Goal: Check status: Check status

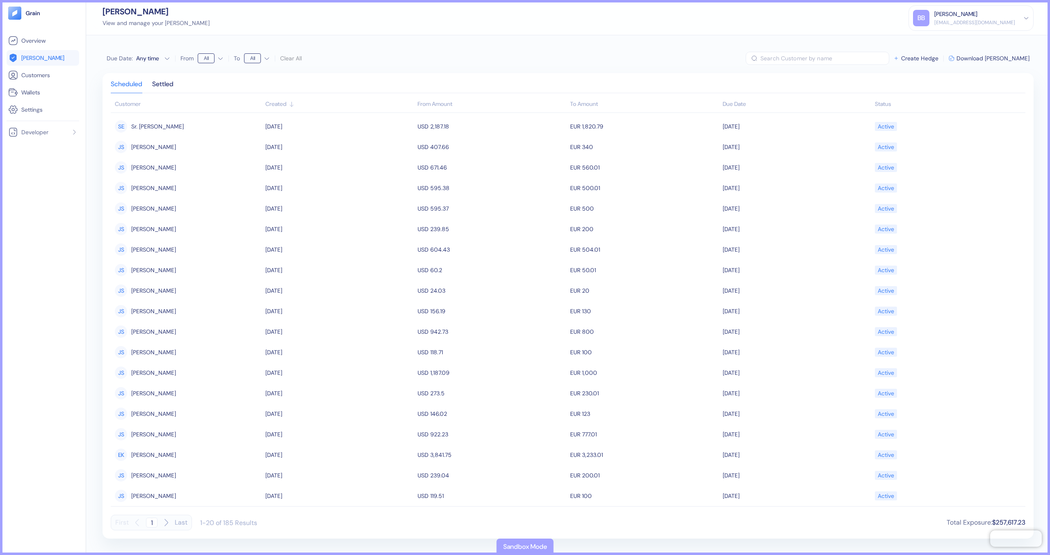
click at [26, 62] on span "[PERSON_NAME]" at bounding box center [42, 58] width 43 height 8
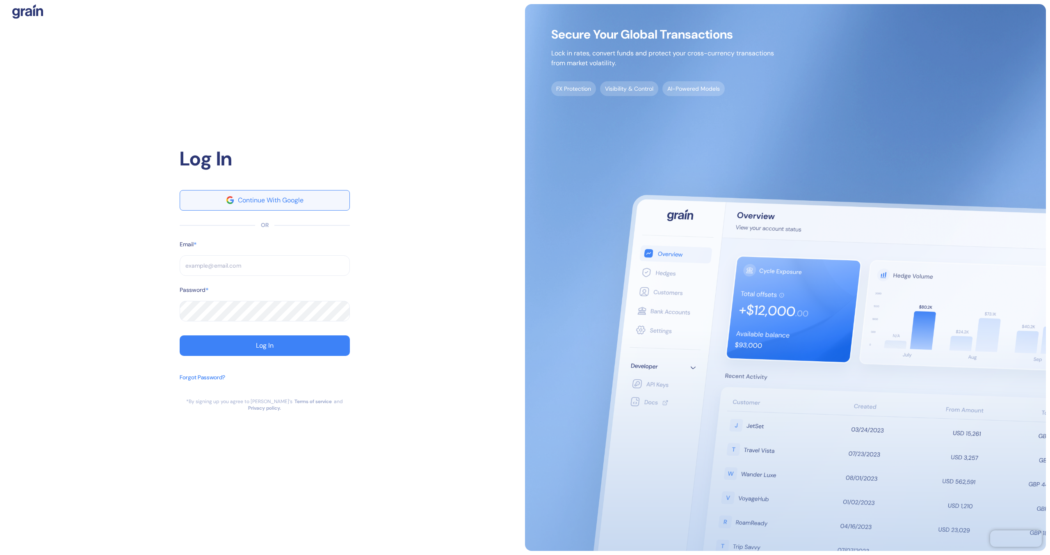
click at [288, 204] on div "Continue With Google" at bounding box center [271, 200] width 66 height 7
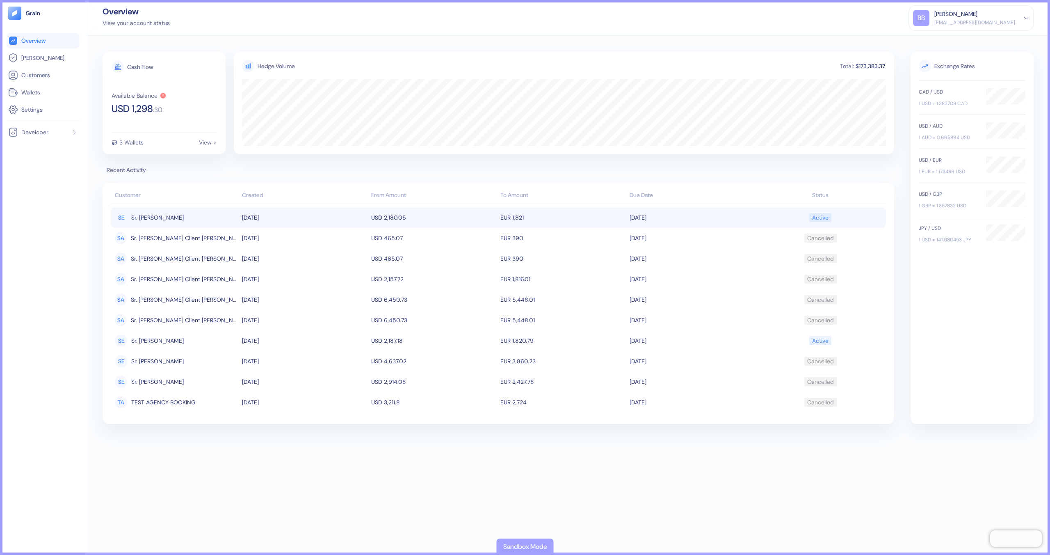
click at [459, 216] on td "USD 2,180.05" at bounding box center [433, 217] width 129 height 21
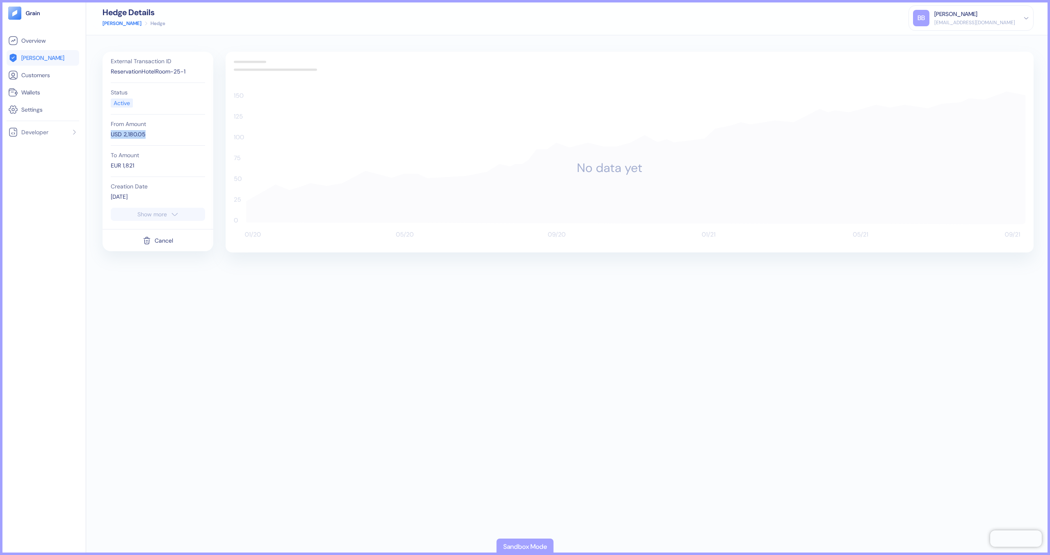
drag, startPoint x: 162, startPoint y: 136, endPoint x: 99, endPoint y: 128, distance: 63.3
click at [99, 128] on div "External Transaction ID ReservationHotelRoom-25-1 Status Active From Amount USD…" at bounding box center [568, 294] width 964 height 519
